Goal: Task Accomplishment & Management: Manage account settings

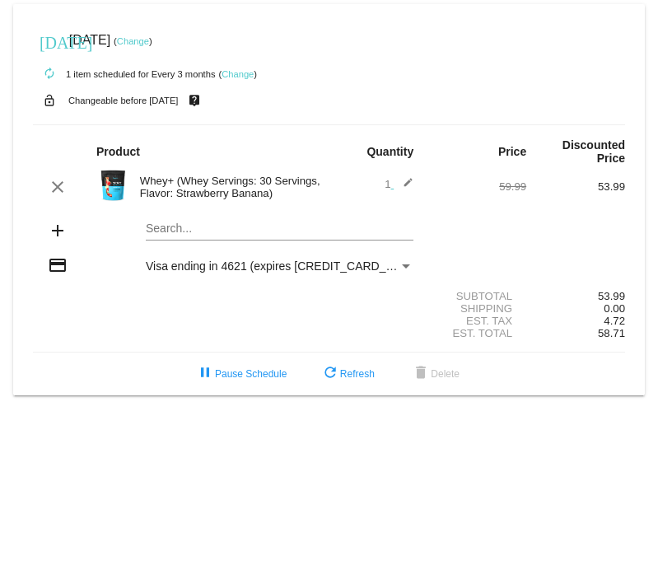
click at [181, 190] on div "Whey+ (Whey Servings: 30 Servings, Flavor: Strawberry Banana)" at bounding box center [231, 187] width 198 height 25
click at [149, 44] on link "Change" at bounding box center [133, 41] width 32 height 10
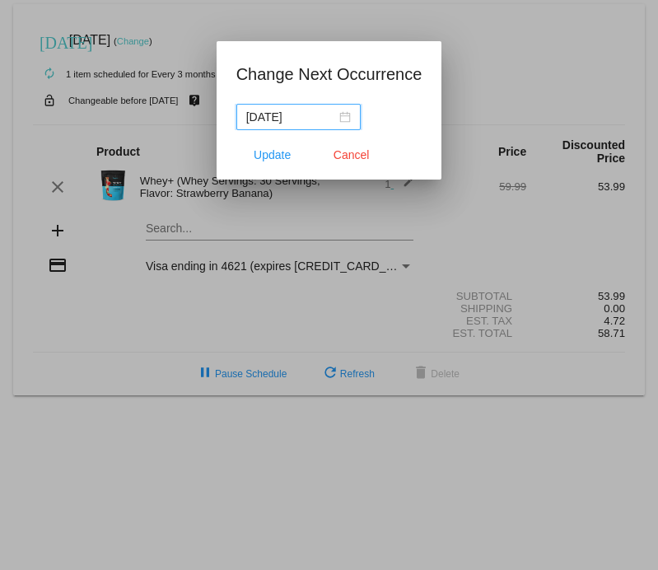
click at [331, 116] on div "[DATE]" at bounding box center [298, 117] width 105 height 18
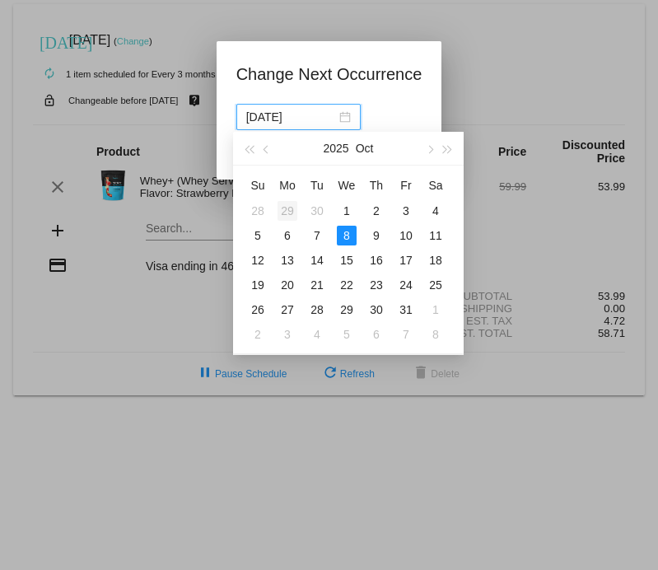
click at [292, 208] on div "29" at bounding box center [288, 211] width 20 height 20
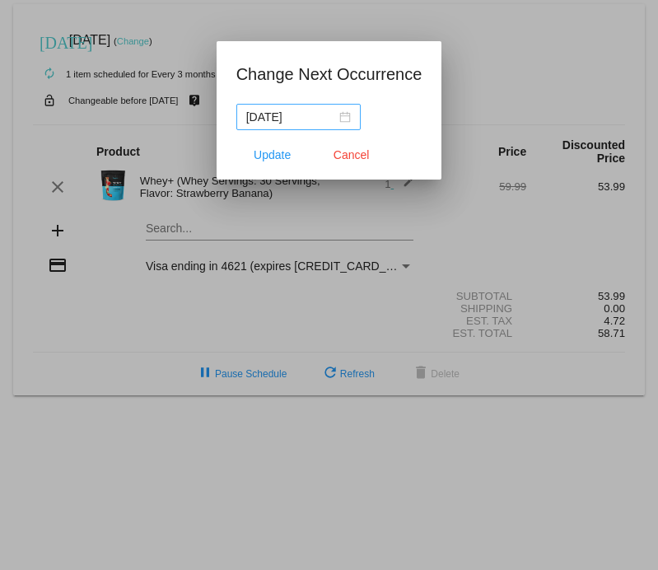
click at [327, 119] on div "[DATE]" at bounding box center [298, 117] width 105 height 18
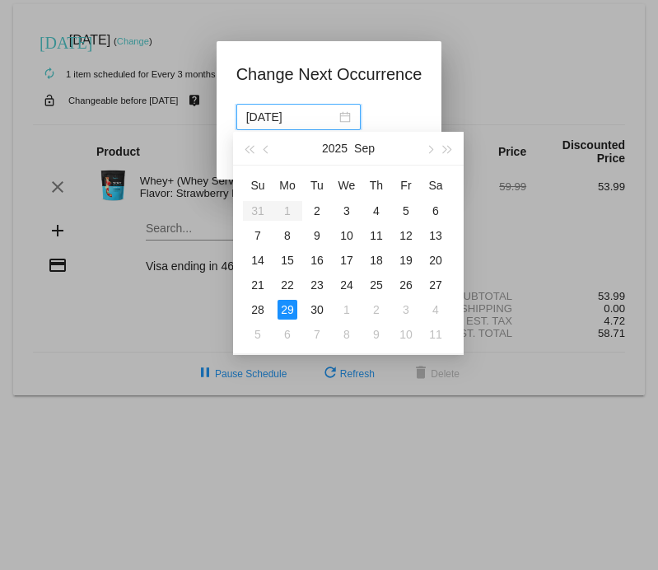
click at [285, 213] on table "Su Mo Tu We Th Fr Sa 31 1 2 3 4 5 6 7 8 9 10 11 12 13 14 15 16 17 18 19 20 21 2…" at bounding box center [347, 259] width 208 height 175
click at [316, 210] on div "2" at bounding box center [317, 211] width 20 height 20
type input "2025-09-02"
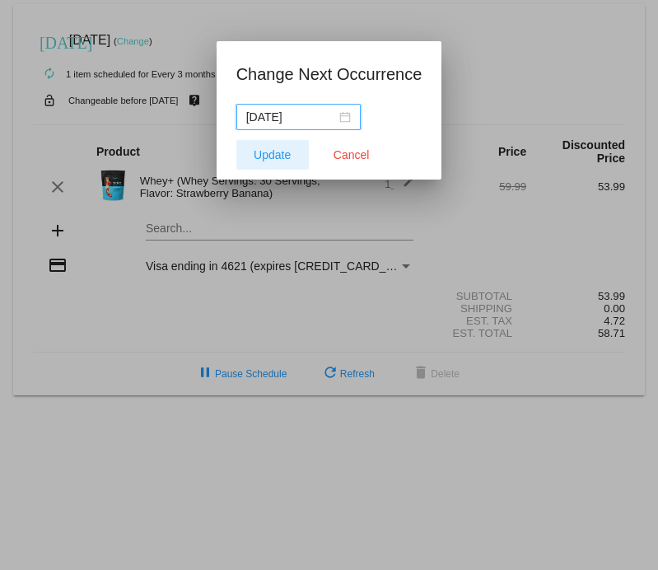
click at [272, 152] on span "Update" at bounding box center [272, 154] width 37 height 13
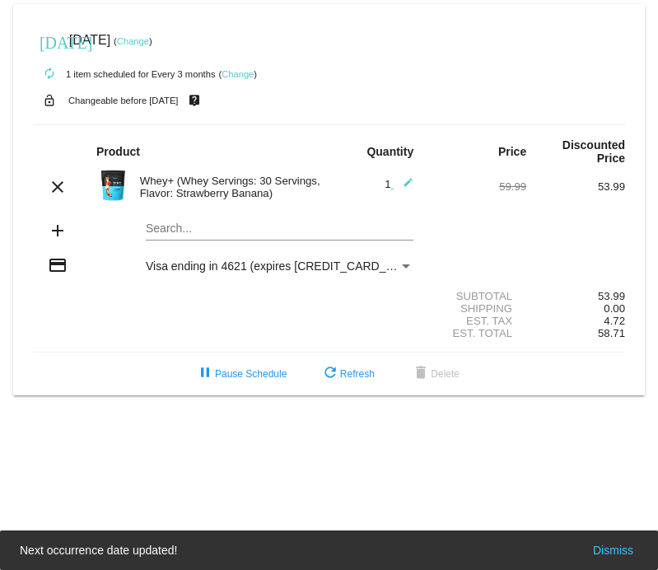
click at [240, 76] on link "Change" at bounding box center [238, 74] width 32 height 10
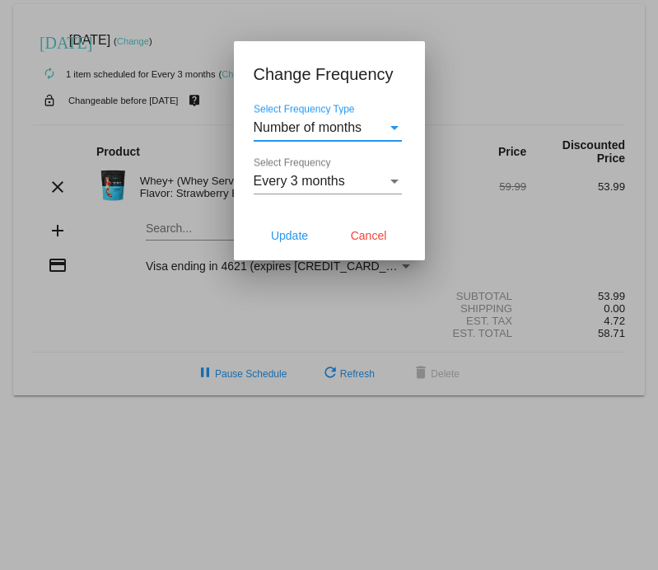
click at [391, 179] on div "Select Frequency" at bounding box center [394, 181] width 15 height 15
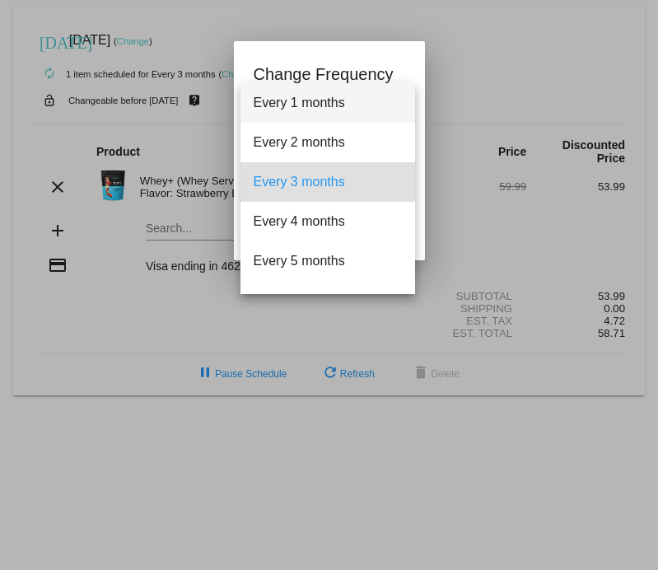
click at [376, 110] on span "Every 1 months" at bounding box center [328, 103] width 148 height 40
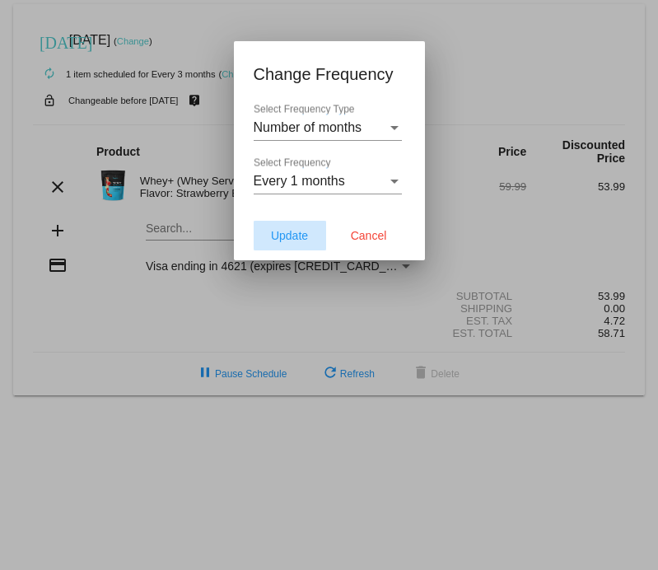
click at [292, 239] on span "Update" at bounding box center [289, 235] width 37 height 13
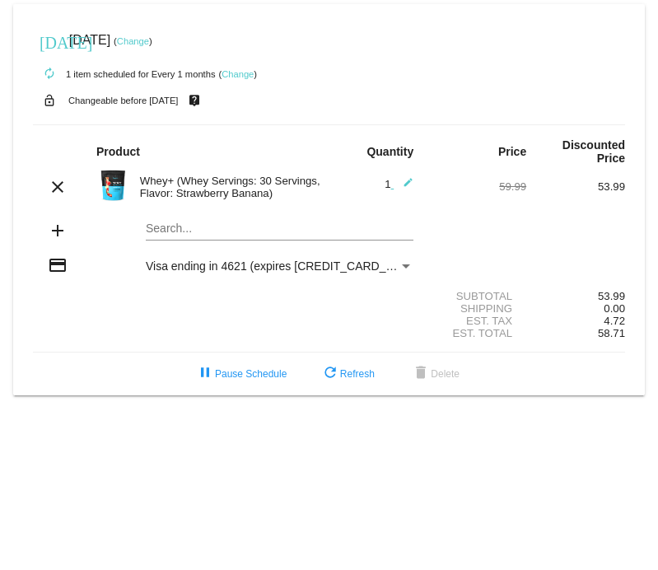
click at [58, 231] on mat-icon "add" at bounding box center [58, 231] width 20 height 20
click at [56, 236] on mat-icon "add" at bounding box center [58, 231] width 20 height 20
click at [189, 237] on div "Search..." at bounding box center [280, 224] width 268 height 32
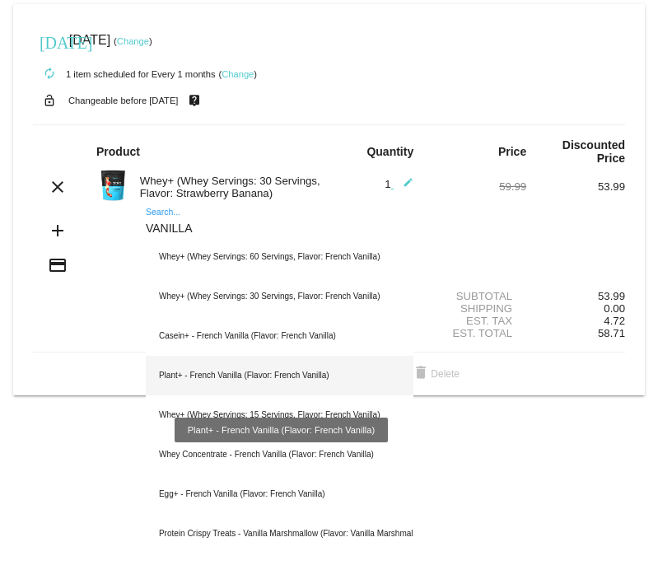
type input "VANILLA"
click at [216, 375] on div "Plant+ - French Vanilla (Flavor: French Vanilla)" at bounding box center [280, 376] width 268 height 40
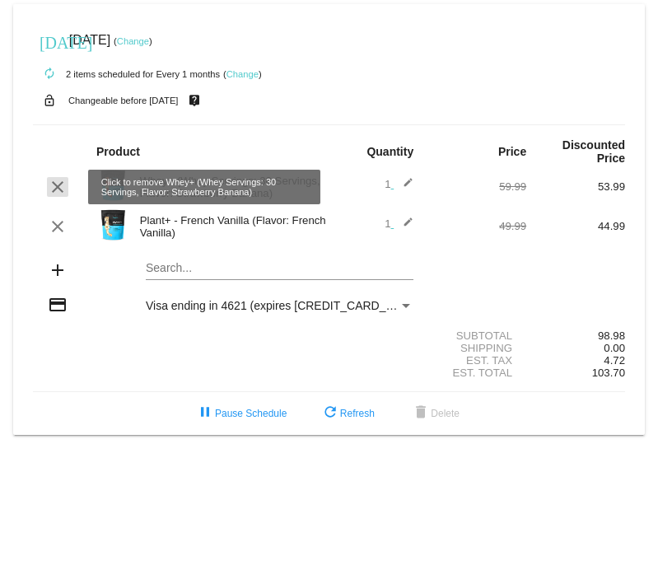
click at [55, 187] on mat-icon "clear" at bounding box center [58, 187] width 20 height 20
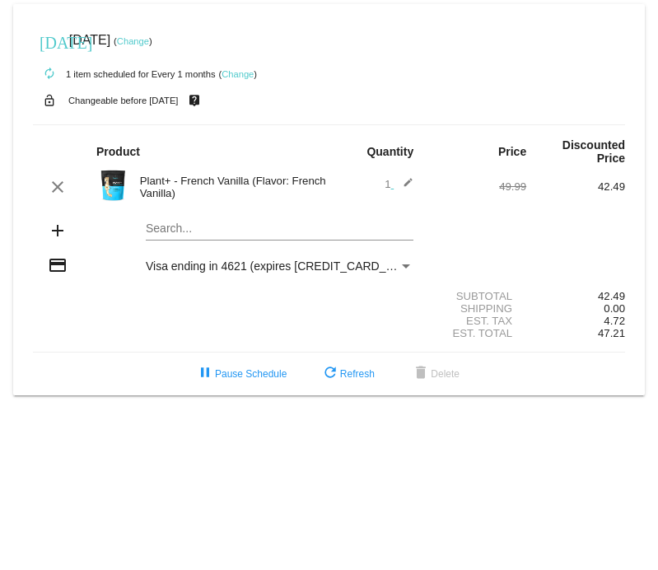
click at [115, 184] on img at bounding box center [112, 185] width 33 height 33
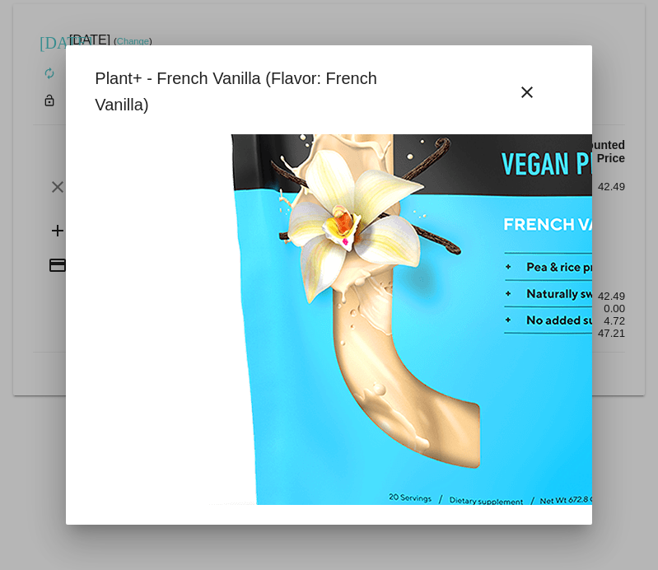
scroll to position [377, 0]
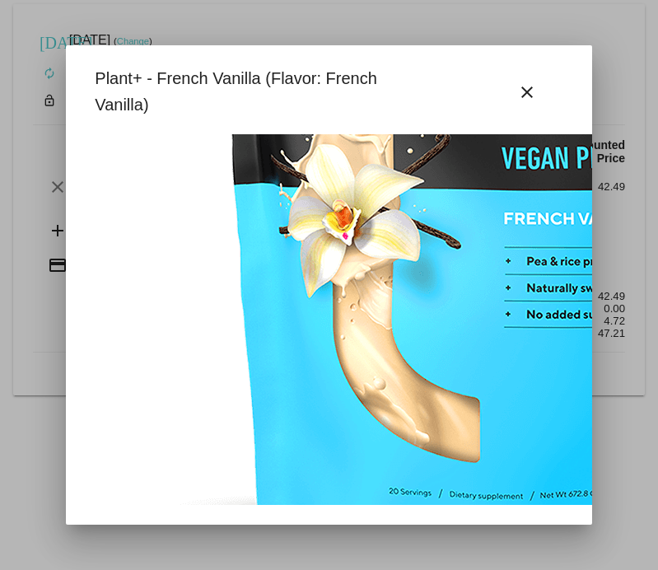
click at [413, 350] on img at bounding box center [498, 169] width 824 height 824
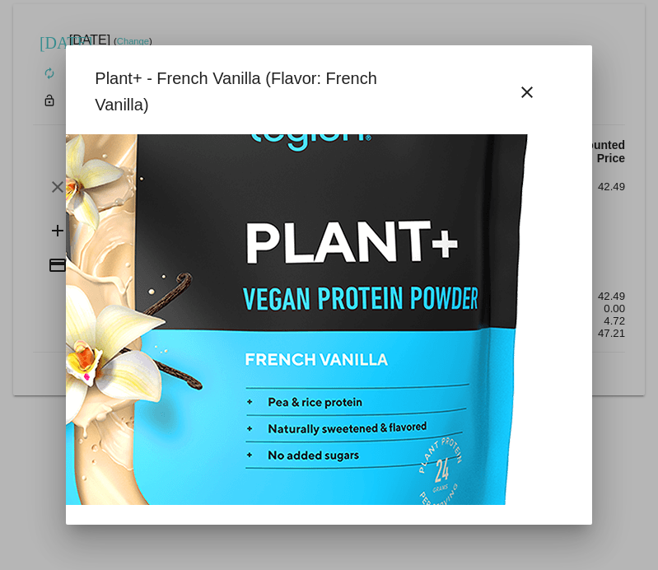
scroll to position [236, 259]
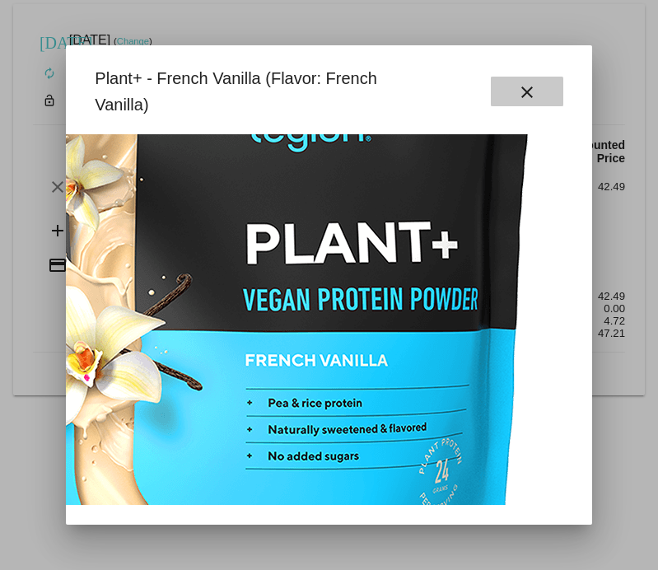
click at [523, 92] on mat-icon "close" at bounding box center [527, 92] width 20 height 20
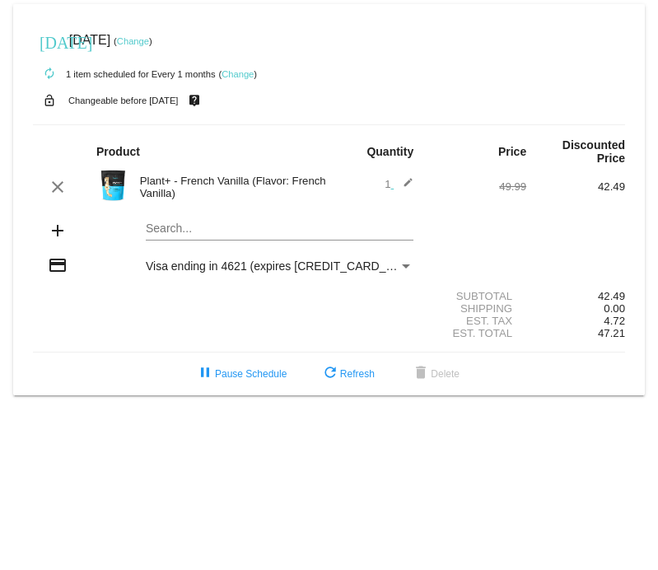
click at [149, 40] on link "Change" at bounding box center [133, 41] width 32 height 10
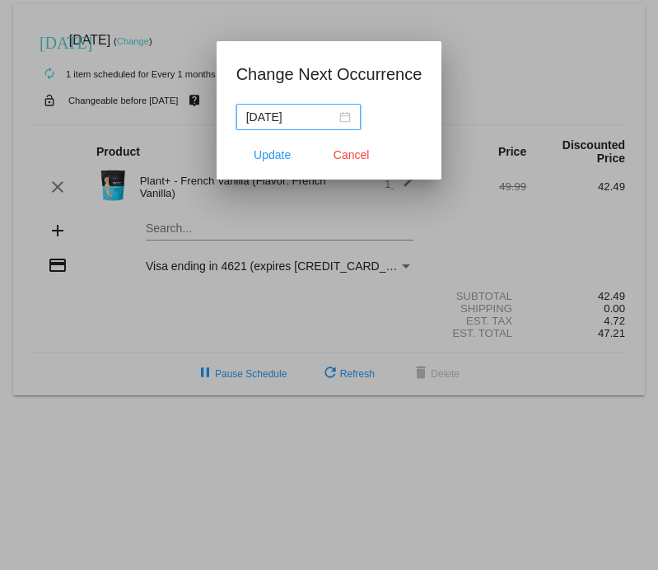
click at [333, 115] on div "2025-09-01" at bounding box center [298, 117] width 105 height 18
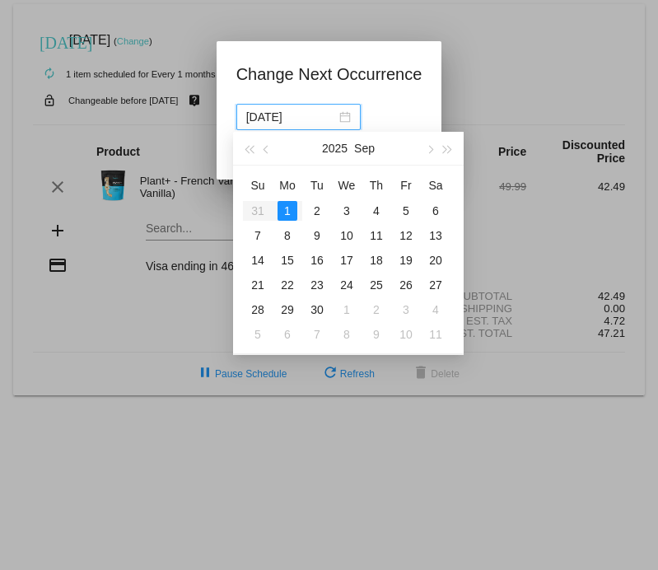
click at [256, 214] on table "Su Mo Tu We Th Fr Sa 31 1 2 3 4 5 6 7 8 9 10 11 12 13 14 15 16 17 18 19 20 21 2…" at bounding box center [347, 259] width 208 height 175
click at [259, 209] on table "Su Mo Tu We Th Fr Sa 31 1 2 3 4 5 6 7 8 9 10 11 12 13 14 15 16 17 18 19 20 21 2…" at bounding box center [347, 259] width 208 height 175
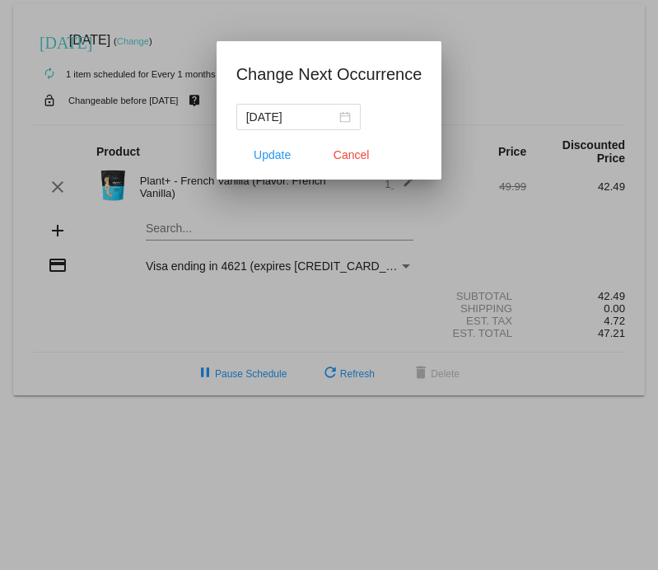
click at [374, 109] on div "2025-09-01" at bounding box center [329, 117] width 186 height 26
click at [278, 154] on span "Update" at bounding box center [272, 154] width 37 height 13
